Goal: Transaction & Acquisition: Purchase product/service

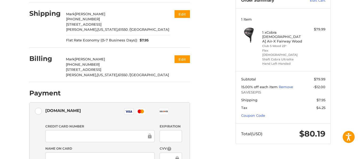
scroll to position [43, 0]
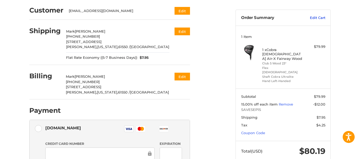
click at [322, 19] on link "Edit Cart" at bounding box center [312, 17] width 27 height 5
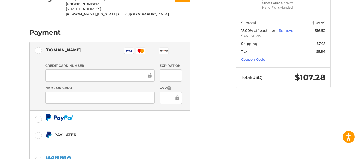
scroll to position [123, 0]
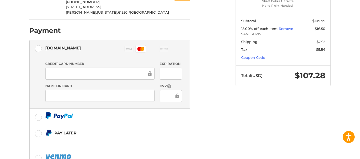
click at [93, 45] on div "Authorize.net Visa Master Amex Discover Diners Club JCB" at bounding box center [113, 49] width 137 height 12
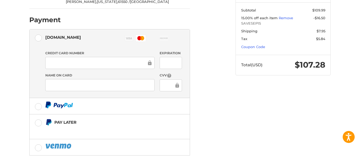
scroll to position [164, 0]
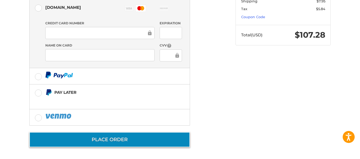
click at [165, 137] on button "Place Order" at bounding box center [109, 139] width 161 height 15
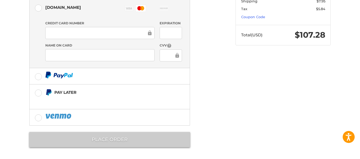
scroll to position [33, 0]
